Goal: Transaction & Acquisition: Purchase product/service

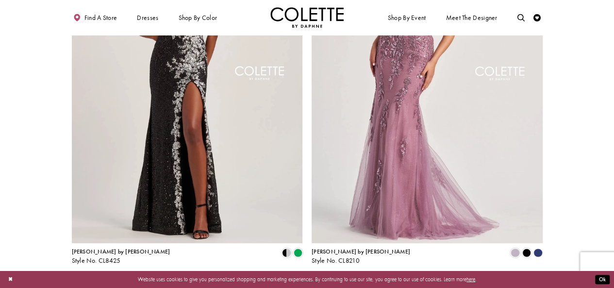
scroll to position [1247, 0]
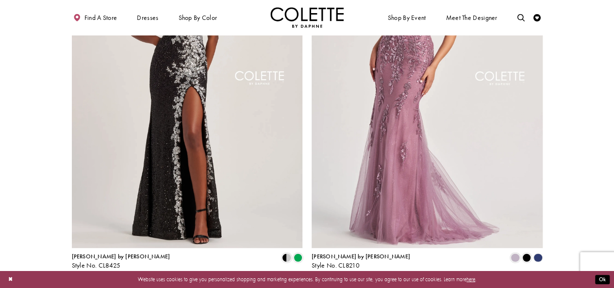
click at [352, 284] on span "Next" at bounding box center [351, 288] width 12 height 8
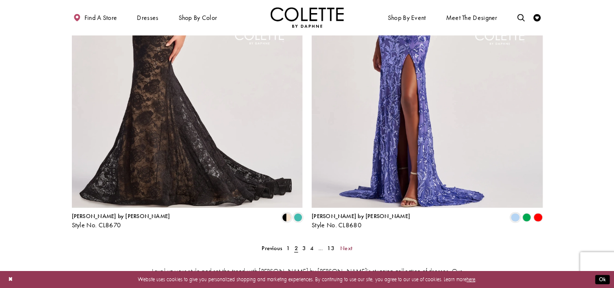
scroll to position [1292, 0]
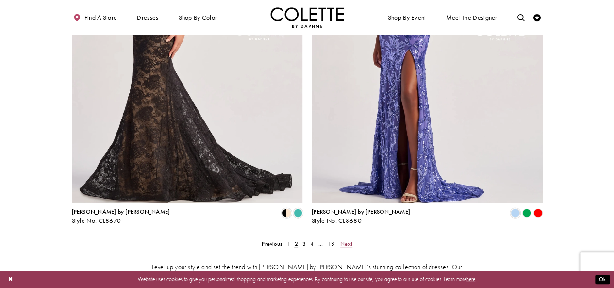
click at [346, 240] on span "Next" at bounding box center [346, 244] width 12 height 8
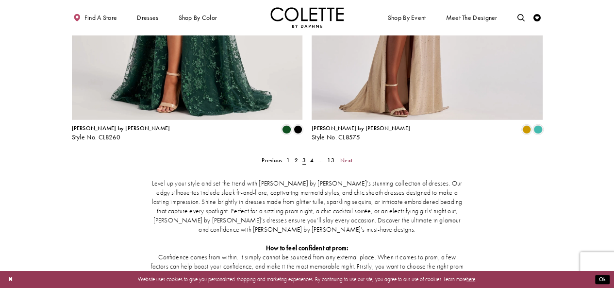
scroll to position [1362, 0]
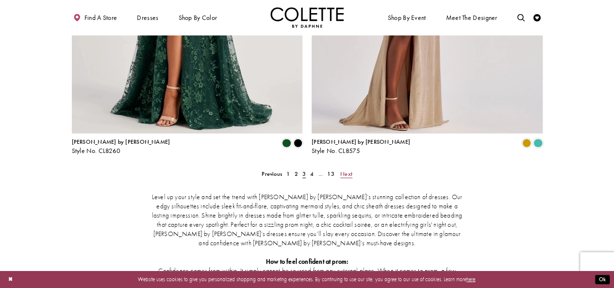
click at [345, 170] on span "Next" at bounding box center [346, 174] width 12 height 8
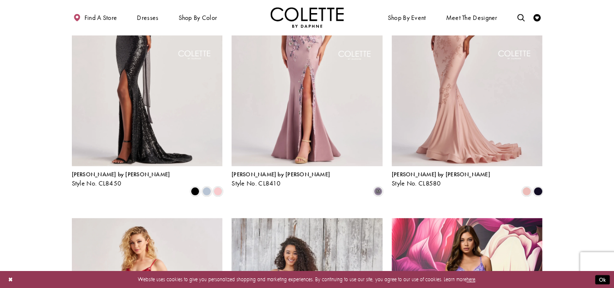
scroll to position [135, 0]
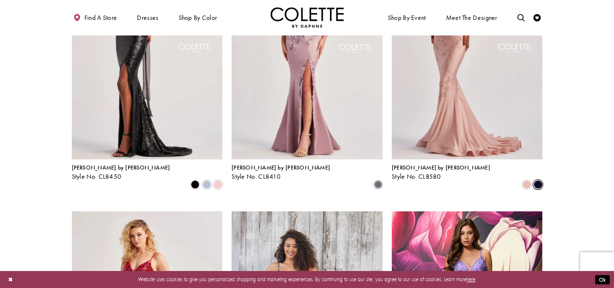
click at [540, 180] on span "Product List" at bounding box center [537, 184] width 9 height 9
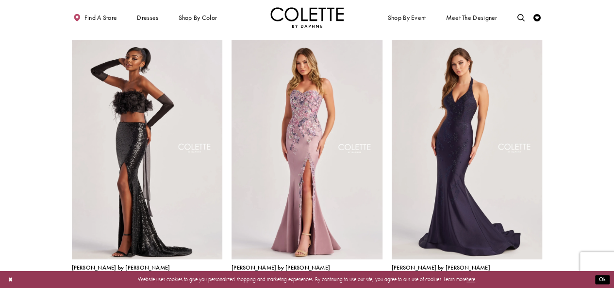
scroll to position [40, 0]
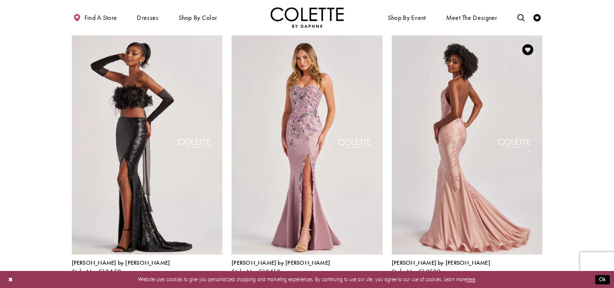
click at [448, 115] on img "Visit Colette by Daphne Style No. CL8580 Page" at bounding box center [467, 144] width 151 height 219
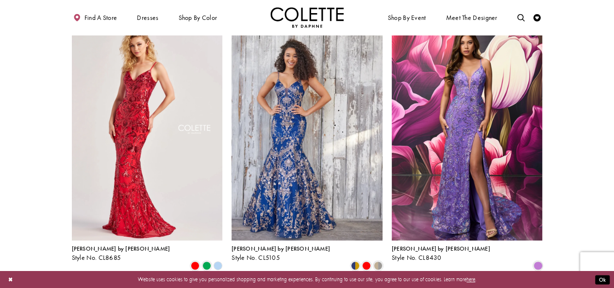
scroll to position [321, 0]
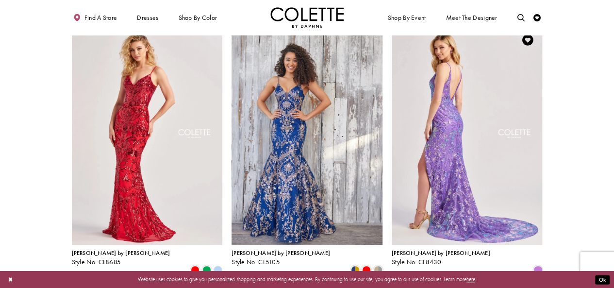
click at [443, 128] on img "Visit Colette by Daphne Style No. CL8430 Page" at bounding box center [467, 134] width 151 height 219
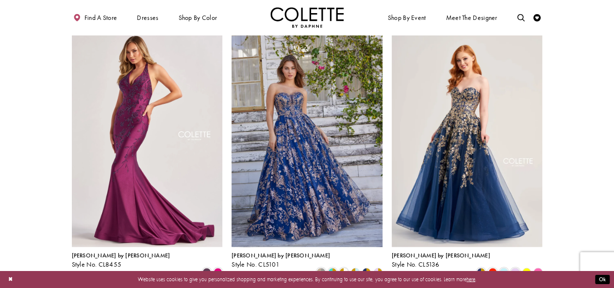
scroll to position [852, 0]
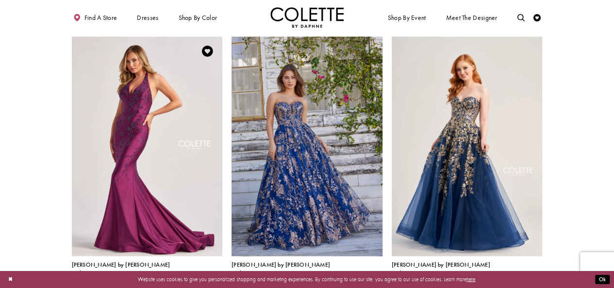
click at [205, 277] on span "Product List" at bounding box center [206, 281] width 9 height 9
click at [215, 277] on span "Product List" at bounding box center [218, 281] width 9 height 9
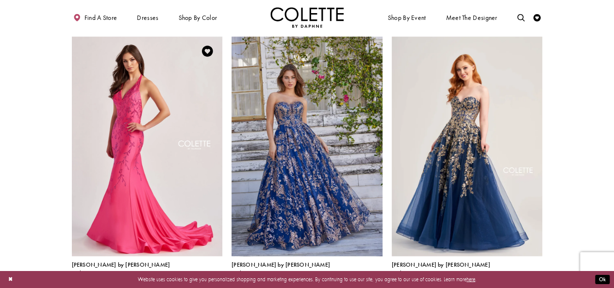
click at [205, 277] on span "Product List" at bounding box center [206, 281] width 9 height 9
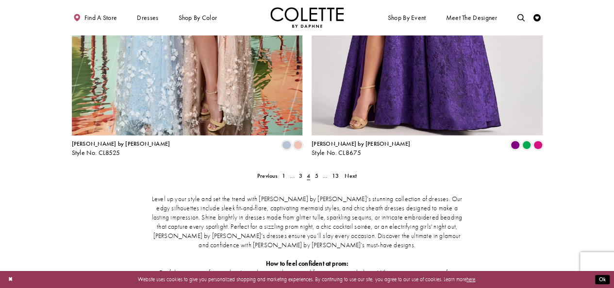
scroll to position [1355, 0]
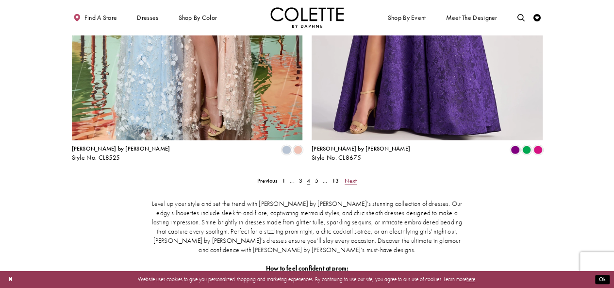
click at [355, 177] on span "Next" at bounding box center [351, 181] width 12 height 8
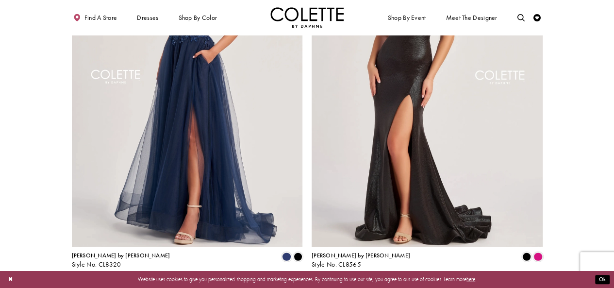
scroll to position [1255, 0]
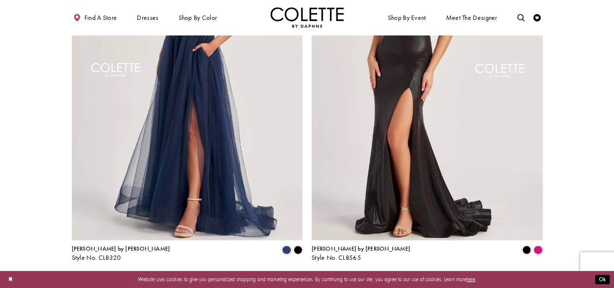
click at [348, 277] on span "Next" at bounding box center [351, 281] width 12 height 8
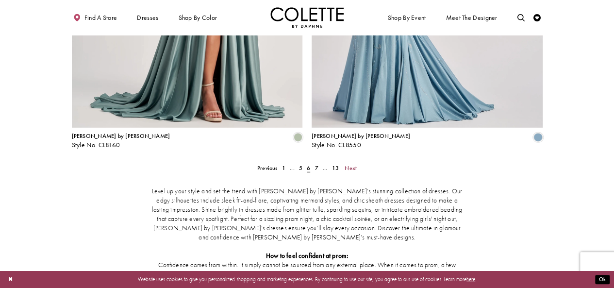
scroll to position [1358, 0]
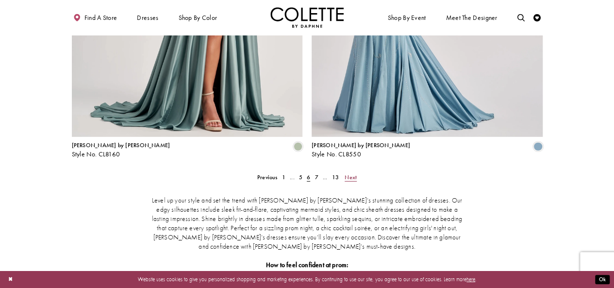
click at [348, 173] on span "Next" at bounding box center [351, 177] width 12 height 8
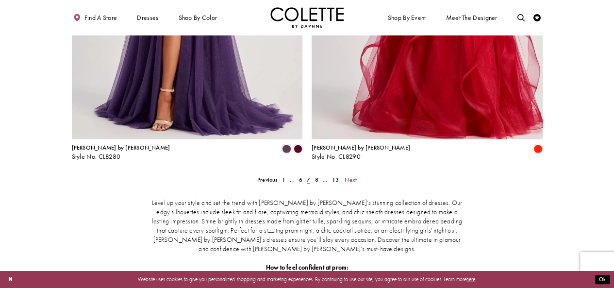
scroll to position [1367, 0]
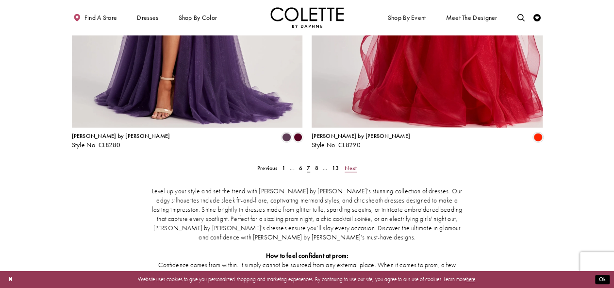
click at [353, 164] on span "Next" at bounding box center [351, 168] width 12 height 8
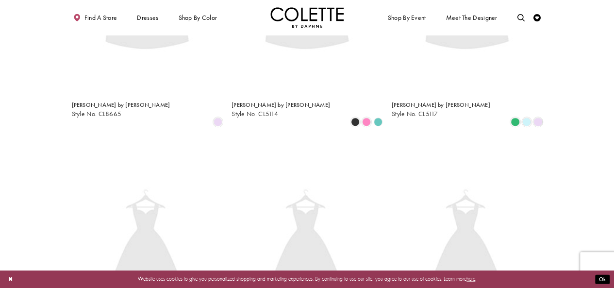
scroll to position [40, 0]
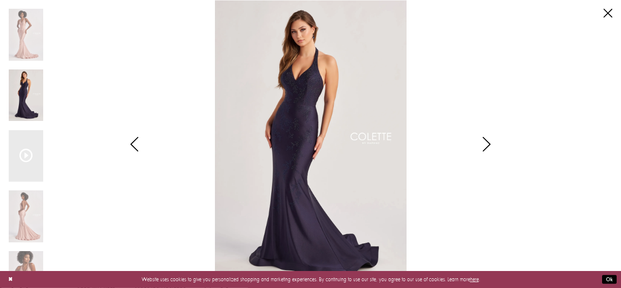
click at [302, 132] on img "Scroll List" at bounding box center [311, 144] width 329 height 288
click at [490, 145] on icon "Style CL8580 Colette by Daphne Views dialog" at bounding box center [487, 144] width 24 height 15
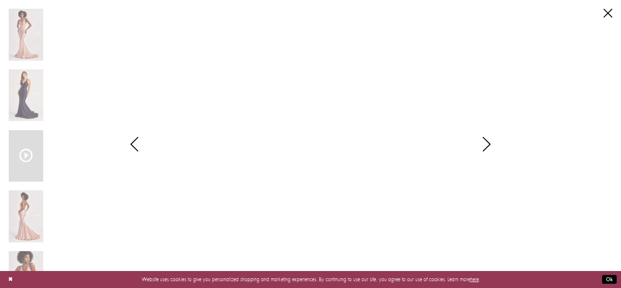
click at [131, 145] on icon "Style CL8580 Colette by Daphne Views dialog" at bounding box center [134, 144] width 24 height 15
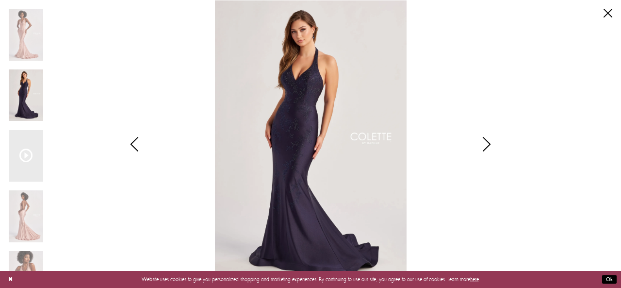
click at [489, 144] on icon "Style CL8580 Colette by Daphne Views dialog" at bounding box center [487, 144] width 24 height 15
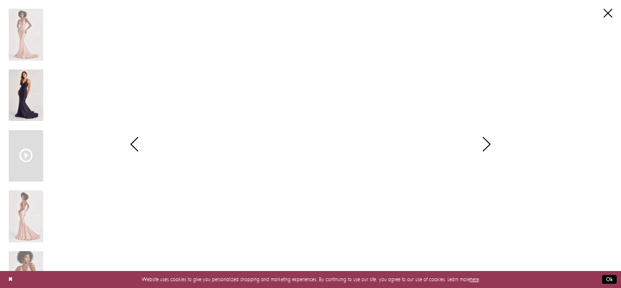
click at [27, 100] on img "Scroll List" at bounding box center [26, 95] width 34 height 52
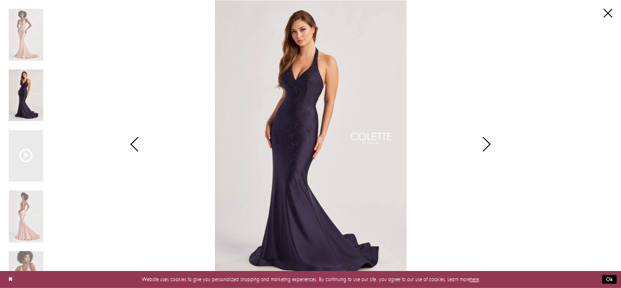
click at [293, 134] on img "Scroll List" at bounding box center [311, 144] width 329 height 288
click at [490, 142] on icon "Style CL8580 Colette by Daphne Views dialog" at bounding box center [487, 144] width 24 height 15
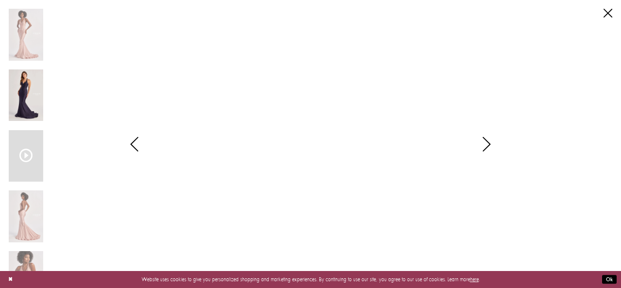
click at [23, 96] on img "Scroll List" at bounding box center [26, 95] width 34 height 52
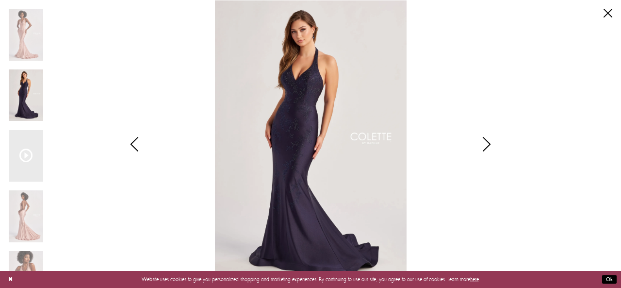
click at [296, 105] on img "Scroll List" at bounding box center [311, 144] width 329 height 288
click at [129, 147] on icon "Style CL8580 Colette by Daphne Views dialog" at bounding box center [134, 144] width 24 height 15
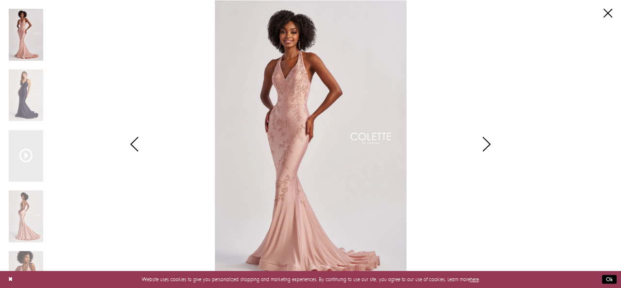
click at [488, 143] on icon "Style CL8580 Colette by Daphne Views dialog" at bounding box center [487, 144] width 24 height 15
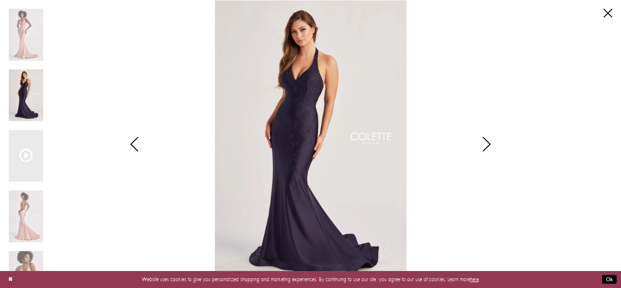
click at [488, 143] on icon "Style CL8580 Colette by Daphne Views dialog" at bounding box center [487, 144] width 24 height 15
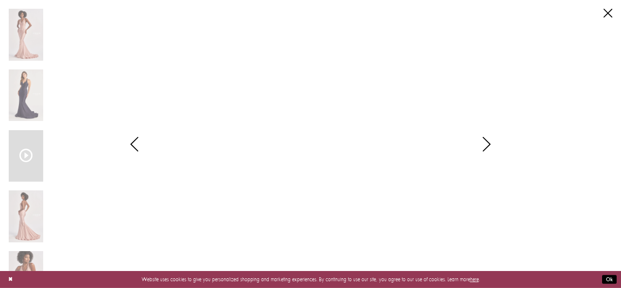
click at [488, 143] on icon "Style CL8580 Colette by Daphne Views dialog" at bounding box center [487, 144] width 24 height 15
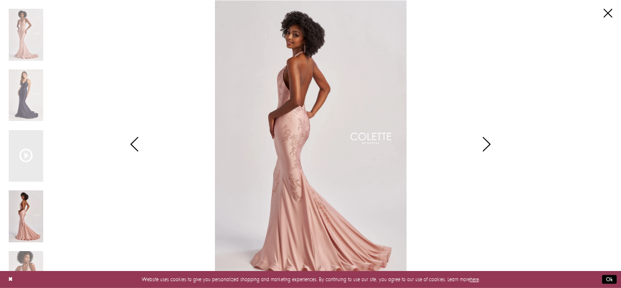
click at [488, 143] on icon "Style CL8580 Colette by Daphne Views dialog" at bounding box center [487, 144] width 24 height 15
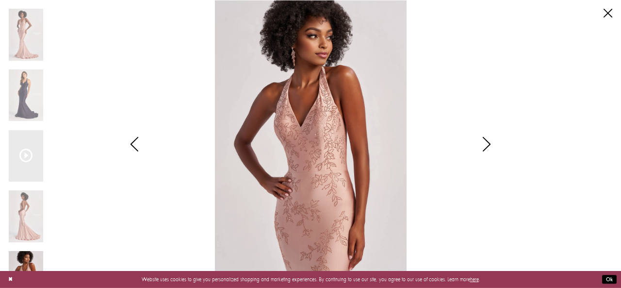
click at [488, 143] on icon "Style CL8580 Colette by Daphne Views dialog" at bounding box center [487, 144] width 24 height 15
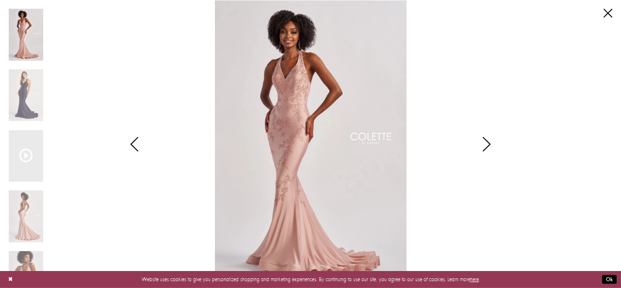
click at [488, 143] on icon "Style CL8580 Colette by Daphne Views dialog" at bounding box center [487, 144] width 24 height 15
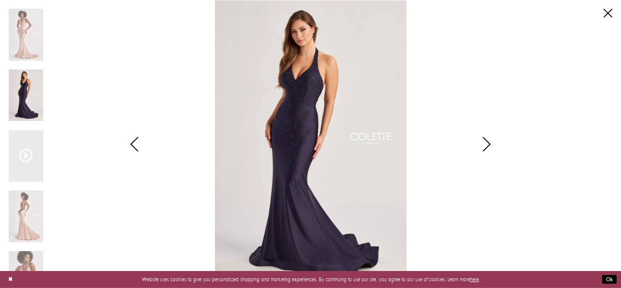
click at [488, 143] on icon "Style CL8580 Colette by Daphne Views dialog" at bounding box center [487, 144] width 24 height 15
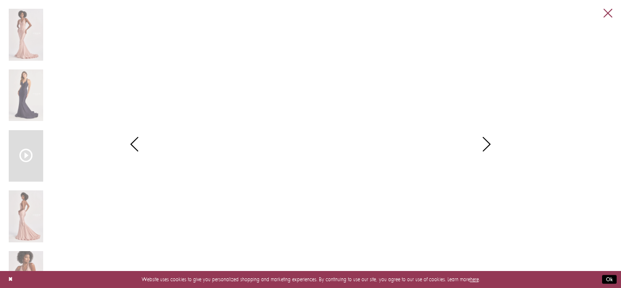
click at [607, 13] on link "Close" at bounding box center [608, 13] width 9 height 9
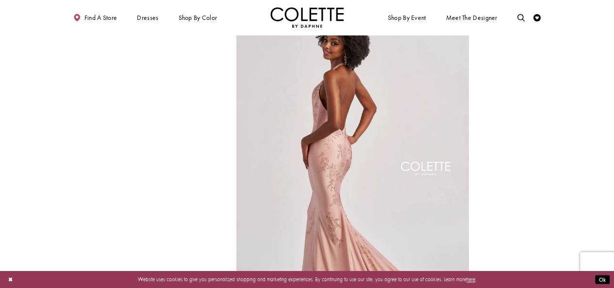
scroll to position [175, 0]
